Goal: Information Seeking & Learning: Learn about a topic

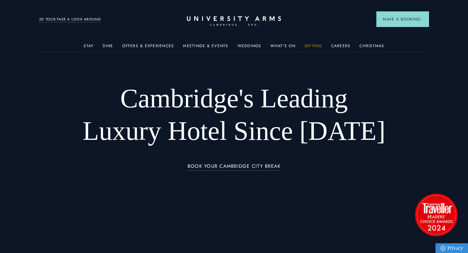
click at [306, 46] on link "Gifting" at bounding box center [314, 48] width 18 height 8
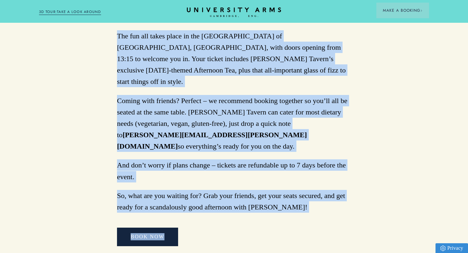
scroll to position [568, 0]
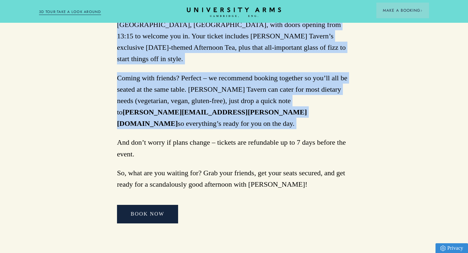
drag, startPoint x: 113, startPoint y: 69, endPoint x: 164, endPoint y: 108, distance: 64.3
copy div "Lore ip dol Sitametco Adi eli sed d eiusm tempor incidid utla Etdolore Magnaal …"
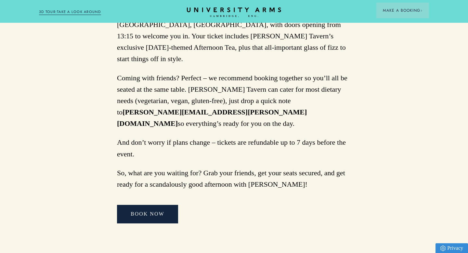
click at [212, 108] on strong "[PERSON_NAME][EMAIL_ADDRESS][PERSON_NAME][DOMAIN_NAME]" at bounding box center [212, 118] width 190 height 20
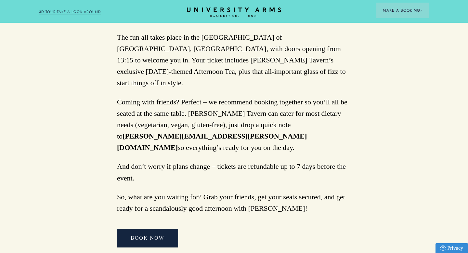
scroll to position [543, 0]
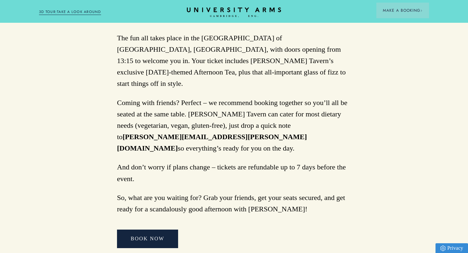
click at [183, 192] on div "Join us for Afternoon Tea and for a juicy gossip session with [PERSON_NAME] at …" at bounding box center [234, 56] width 234 height 384
drag, startPoint x: 300, startPoint y: 187, endPoint x: 192, endPoint y: 140, distance: 117.3
click at [192, 140] on div "Join us for Afternoon Tea and for a juicy gossip session with [PERSON_NAME] at …" at bounding box center [234, 56] width 234 height 384
click at [204, 161] on p "And don’t worry if plans change – tickets are refundable up to 7 days before th…" at bounding box center [234, 172] width 234 height 23
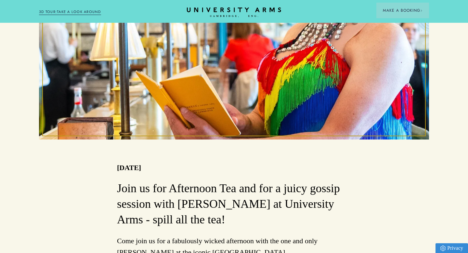
scroll to position [241, 0]
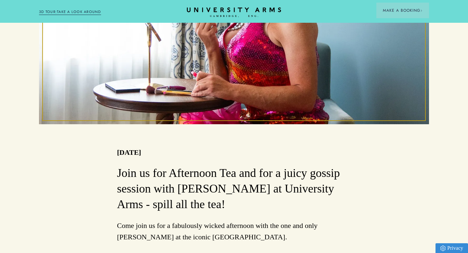
drag, startPoint x: 294, startPoint y: 186, endPoint x: 117, endPoint y: 169, distance: 177.1
copy div "Lore ip dol Sitametco Adi eli sed d eiusm tempor incidid utla Etdolore Magnaal …"
